Goal: Information Seeking & Learning: Learn about a topic

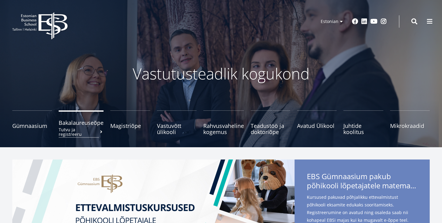
click at [96, 125] on span "Bakalaureuseõpe Tutvu ja registreeru" at bounding box center [81, 123] width 45 height 6
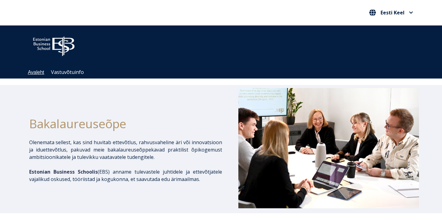
click at [40, 72] on link "Avaleht" at bounding box center [36, 72] width 16 height 5
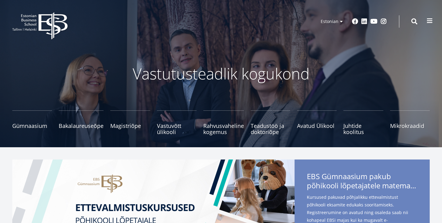
click at [428, 21] on span at bounding box center [429, 21] width 6 height 6
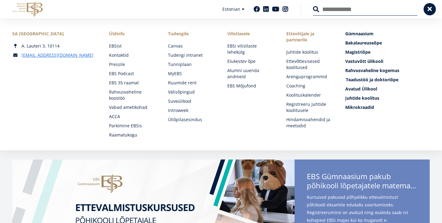
click at [363, 81] on span "Teadustöö ja doktoriõpe Tutvu" at bounding box center [372, 80] width 53 height 6
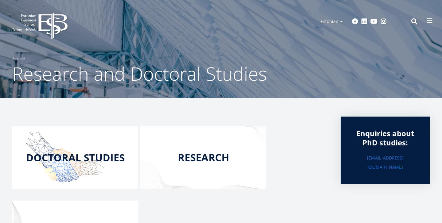
click at [426, 21] on button at bounding box center [429, 21] width 12 height 12
